Goal: Information Seeking & Learning: Learn about a topic

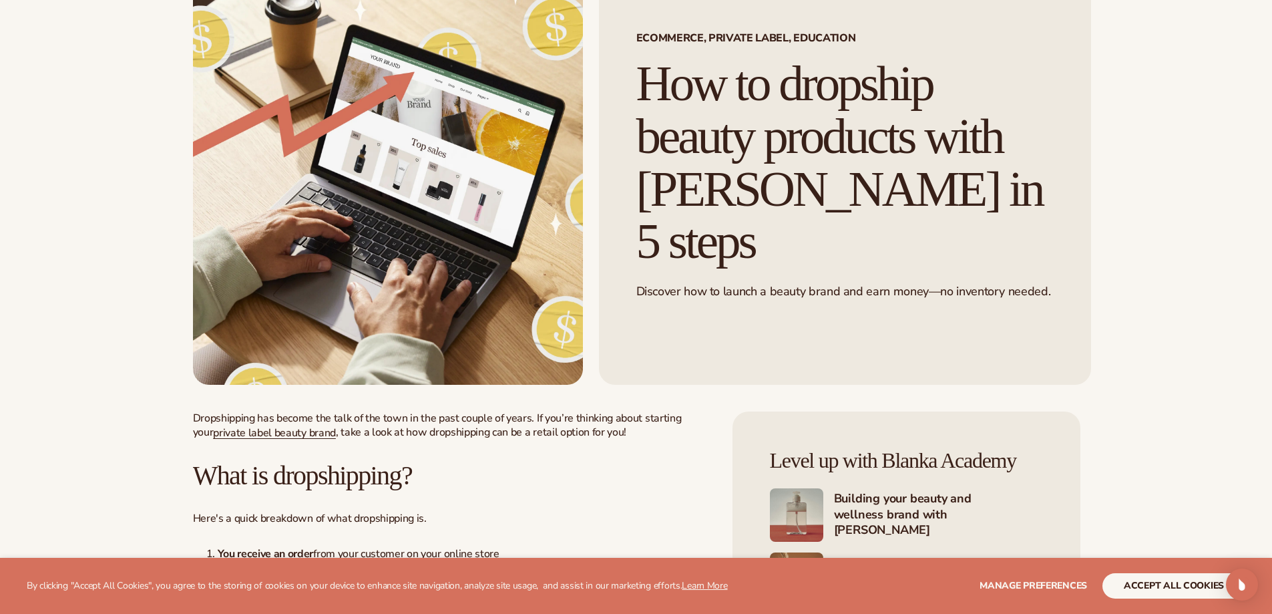
scroll to position [267, 0]
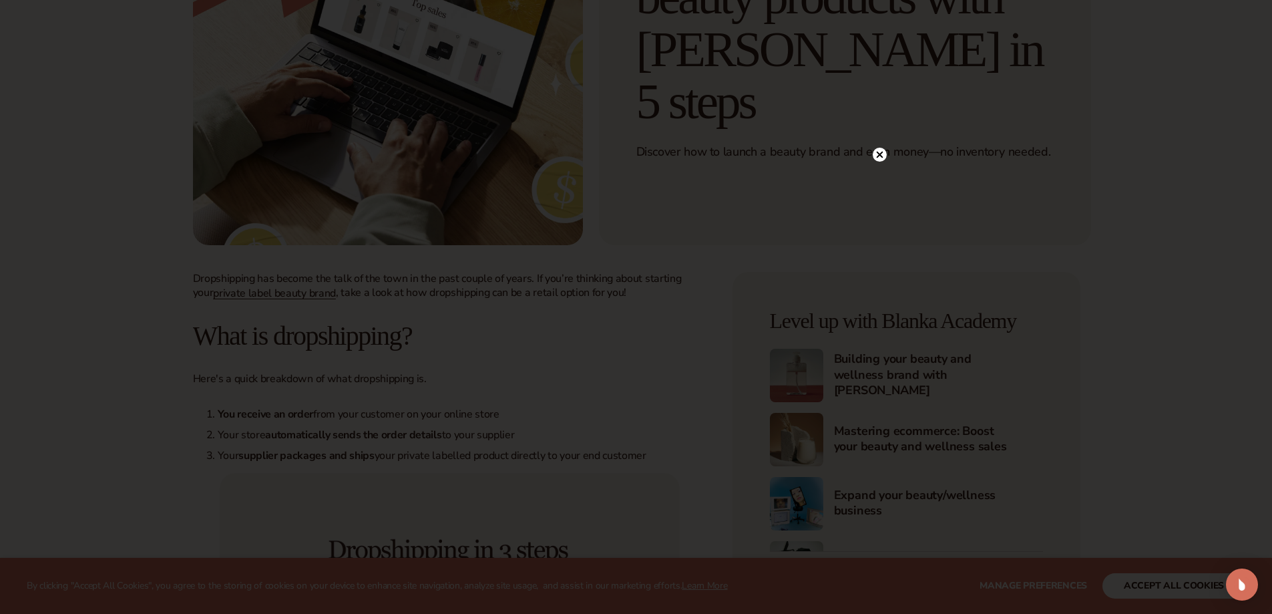
click at [884, 152] on circle at bounding box center [880, 155] width 14 height 14
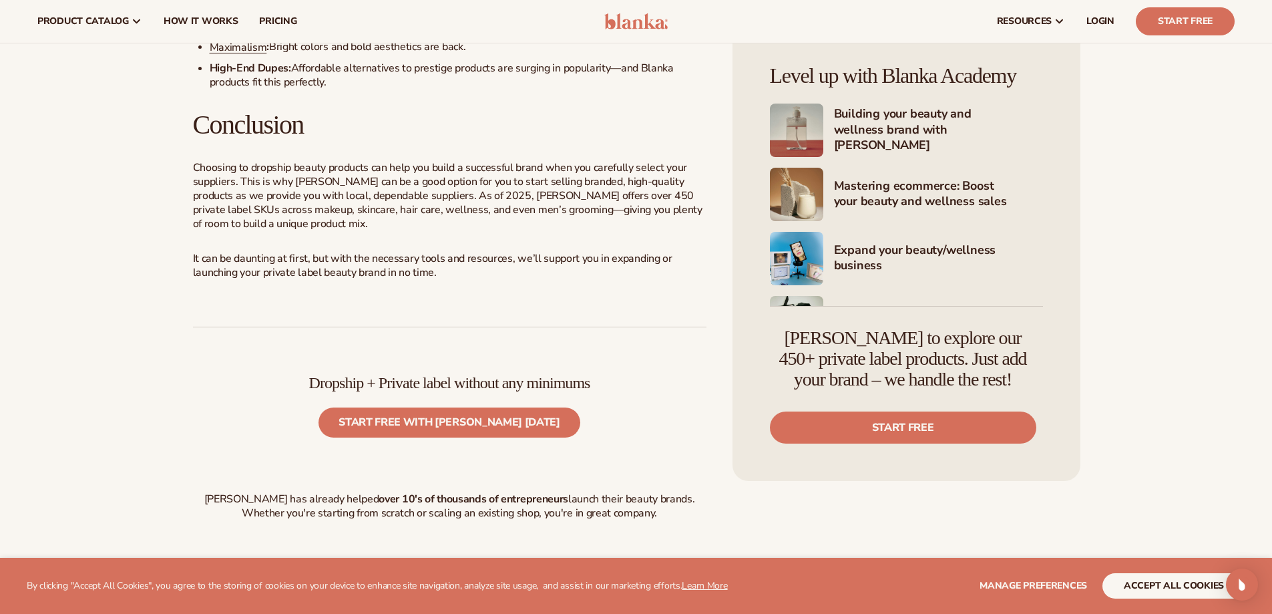
scroll to position [4222, 0]
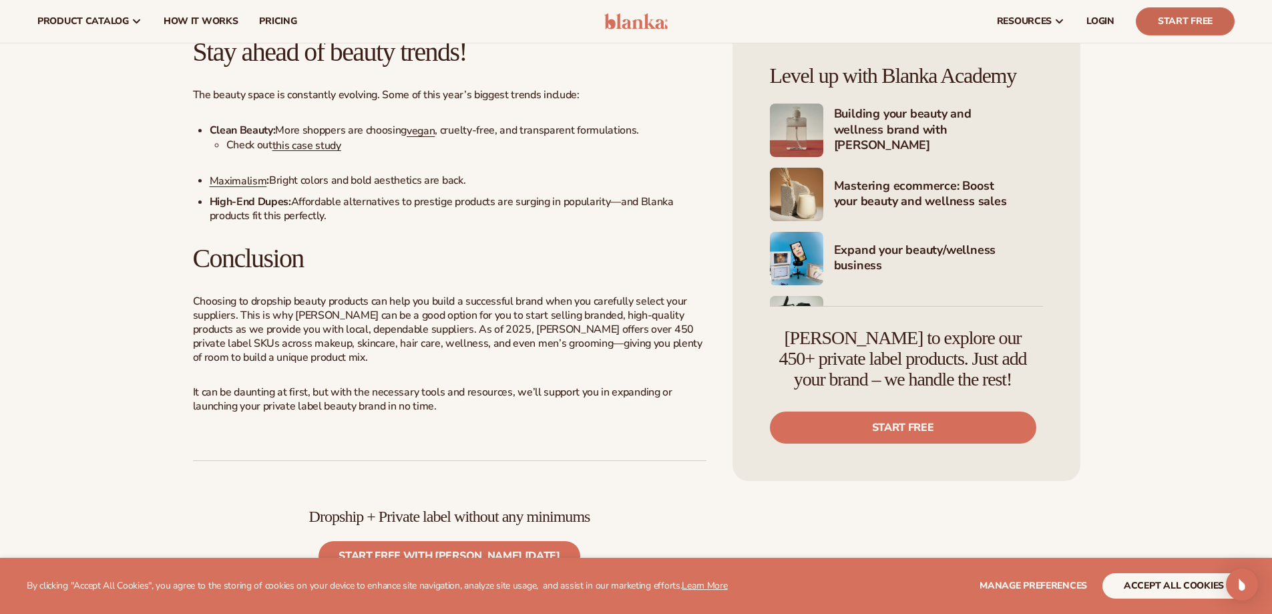
click at [1184, 27] on link "Start Free" at bounding box center [1185, 21] width 99 height 28
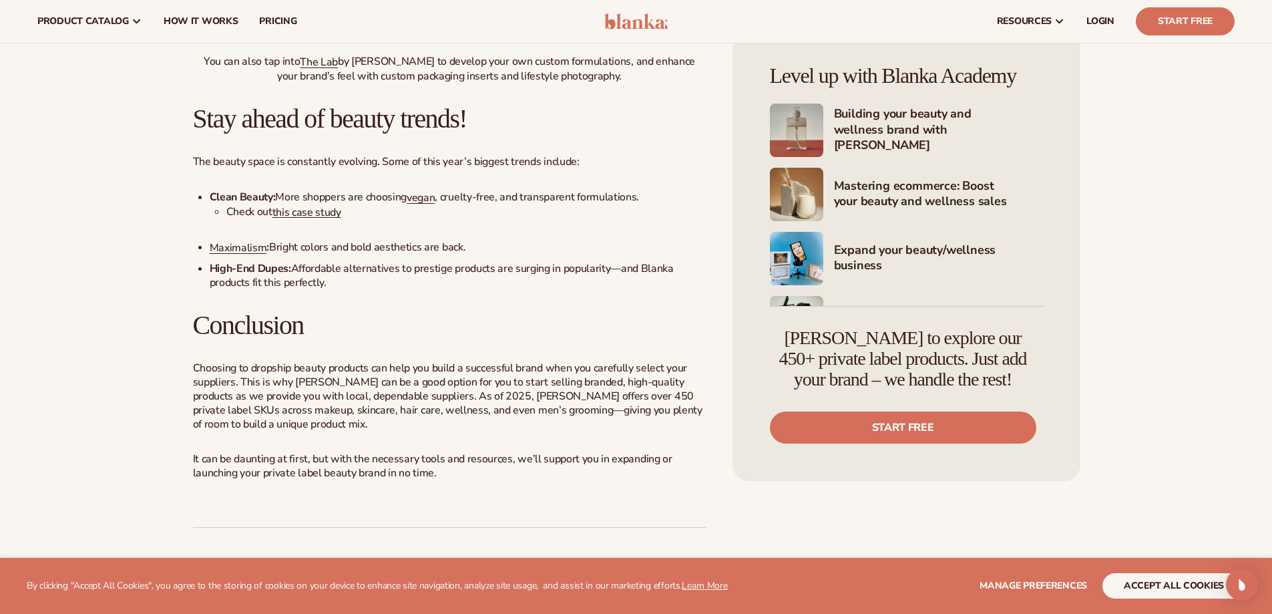
click at [929, 128] on h4 "Building your beauty and wellness brand with [PERSON_NAME]" at bounding box center [938, 130] width 209 height 48
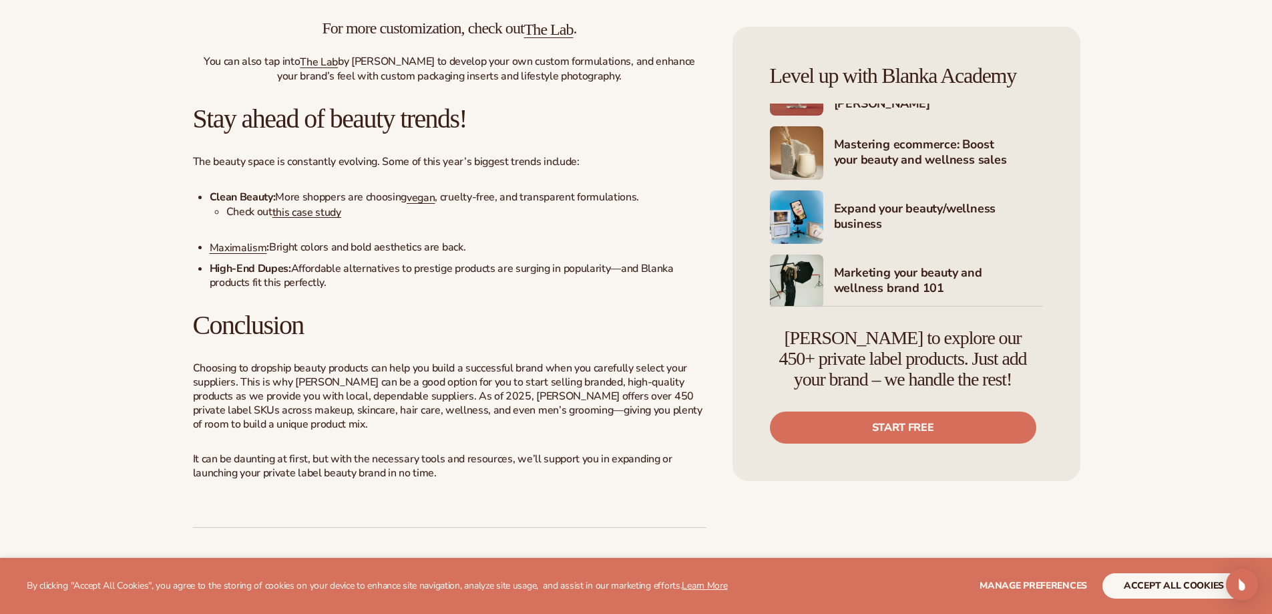
scroll to position [64, 0]
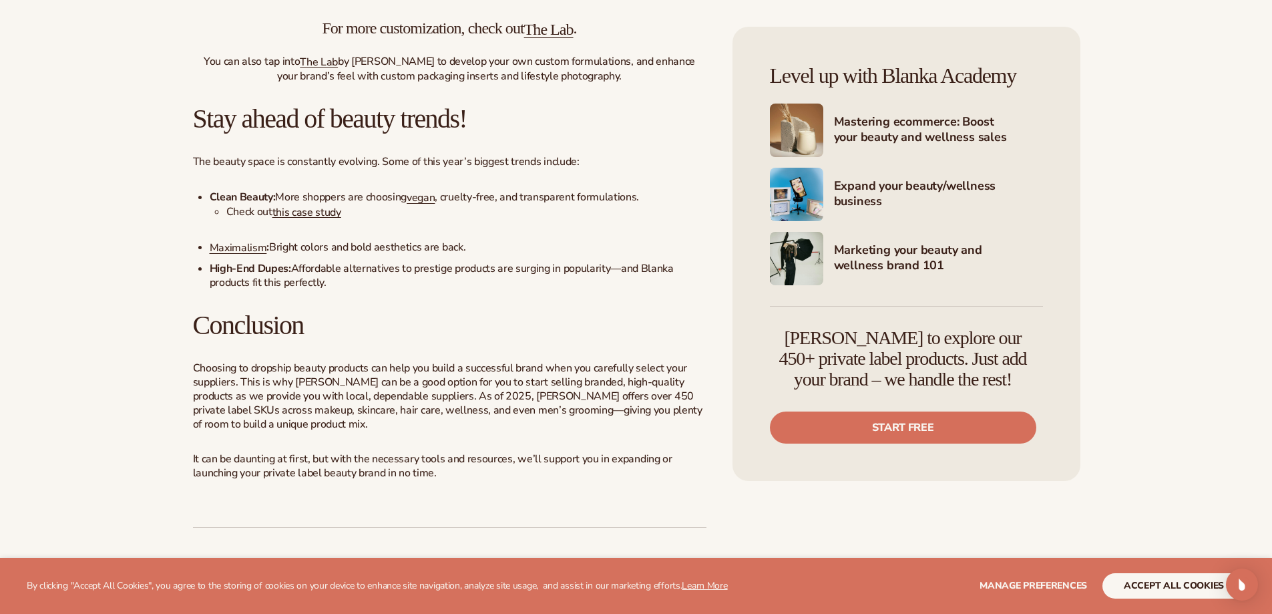
click at [881, 261] on h4 "Marketing your beauty and wellness brand 101" at bounding box center [938, 258] width 209 height 33
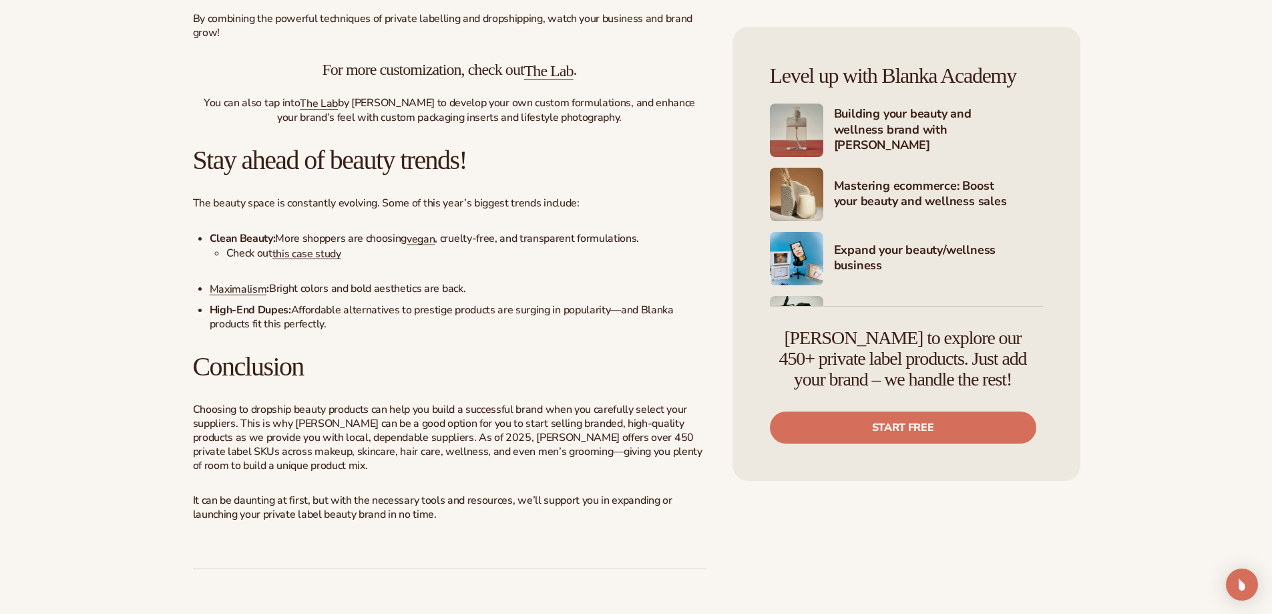
scroll to position [4155, 0]
